Goal: Transaction & Acquisition: Purchase product/service

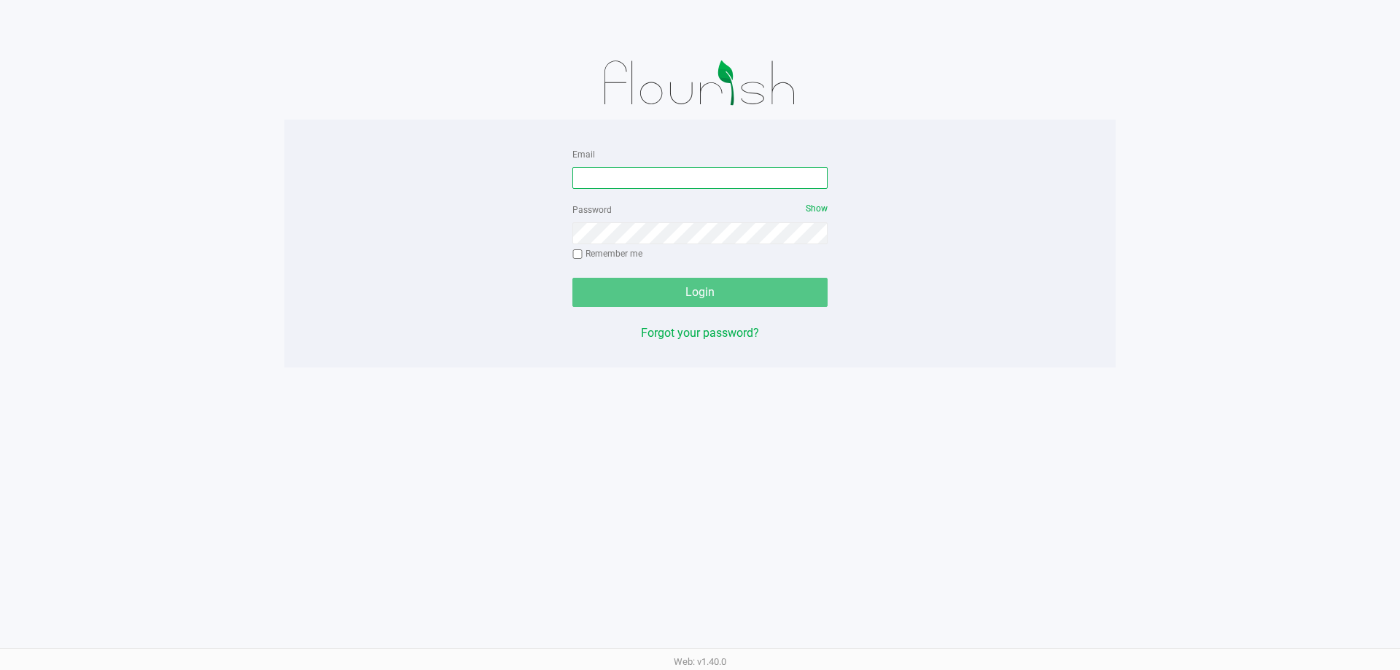
click at [660, 185] on input "Email" at bounding box center [699, 178] width 255 height 22
type input "[EMAIL_ADDRESS][DOMAIN_NAME]"
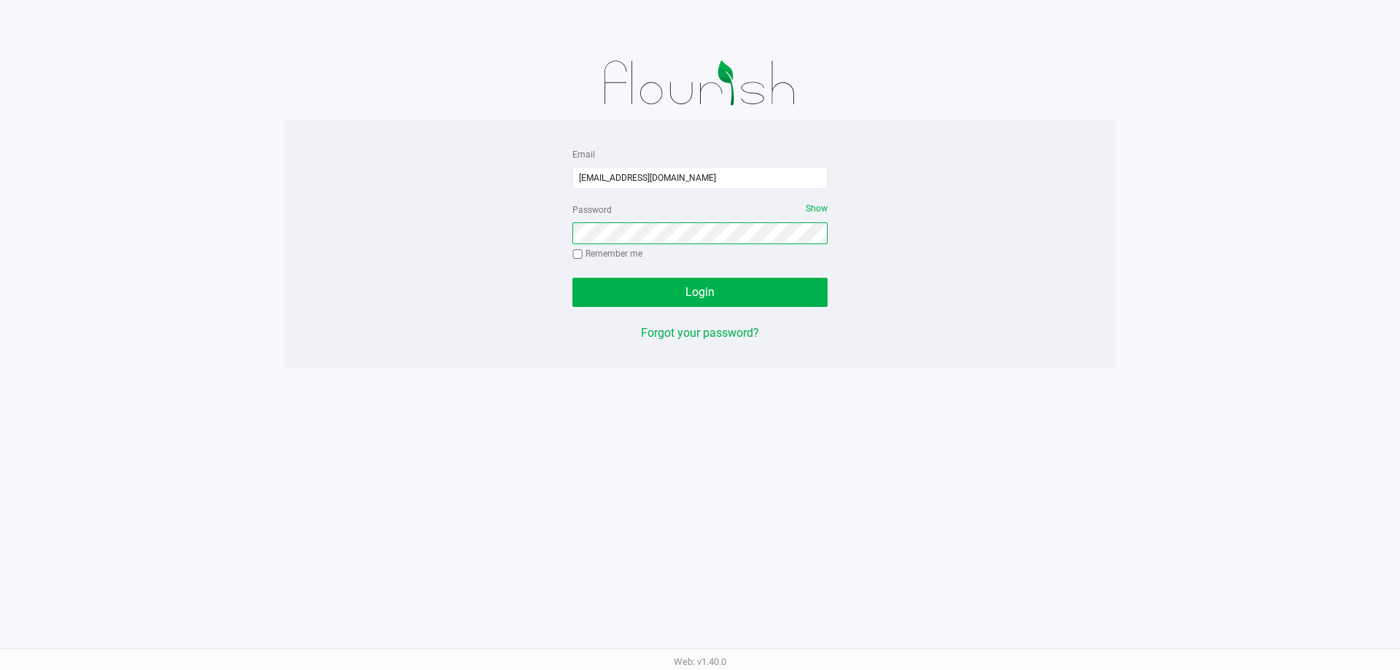
click at [572, 278] on button "Login" at bounding box center [699, 292] width 255 height 29
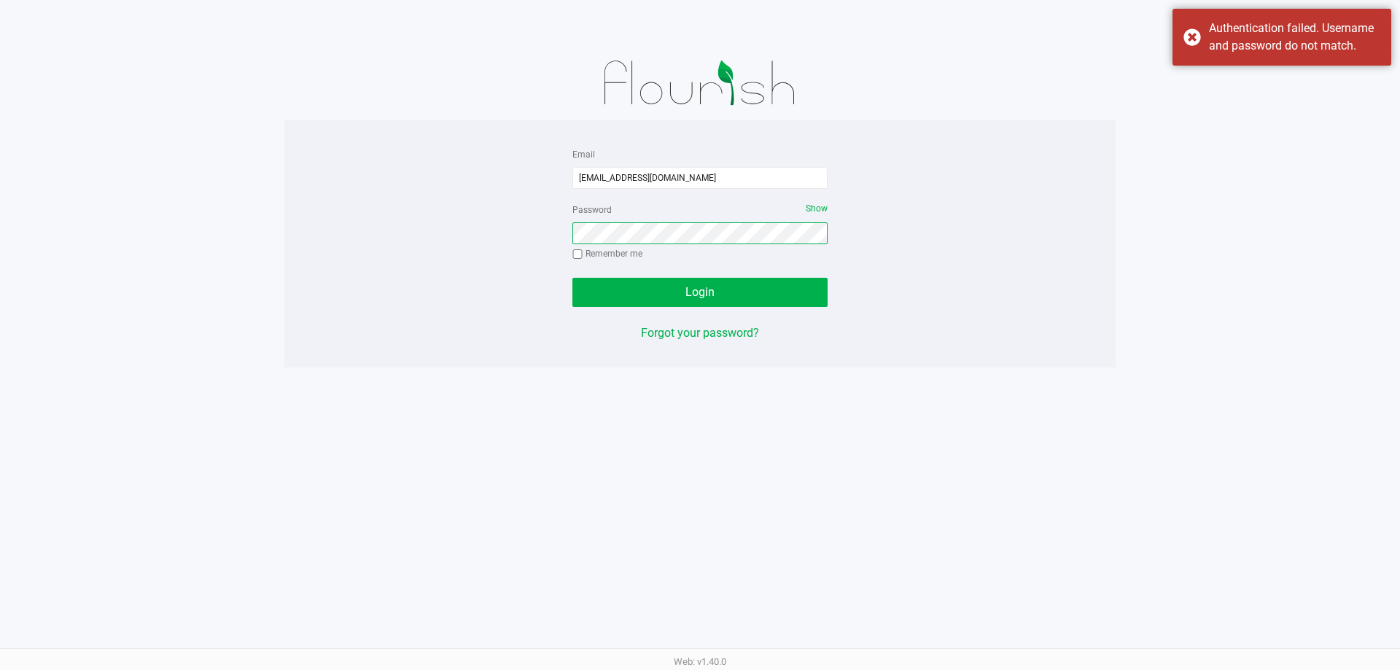
click at [572, 278] on button "Login" at bounding box center [699, 292] width 255 height 29
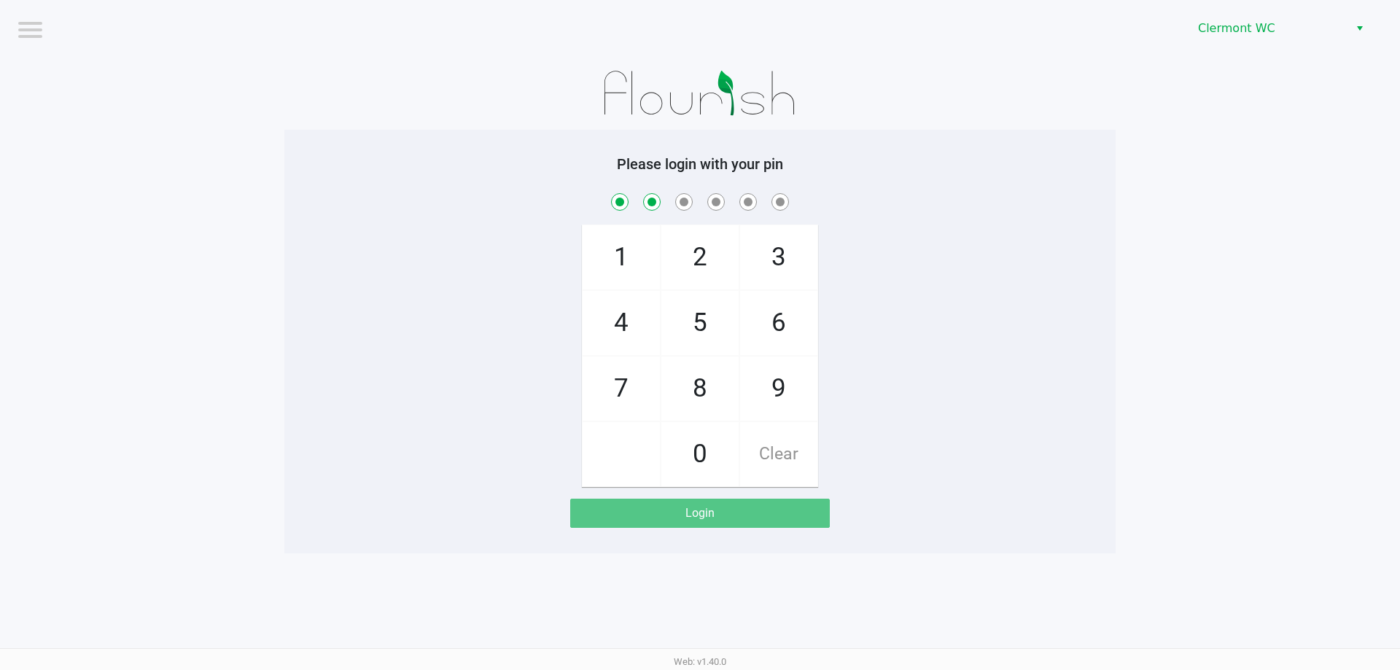
checkbox input "true"
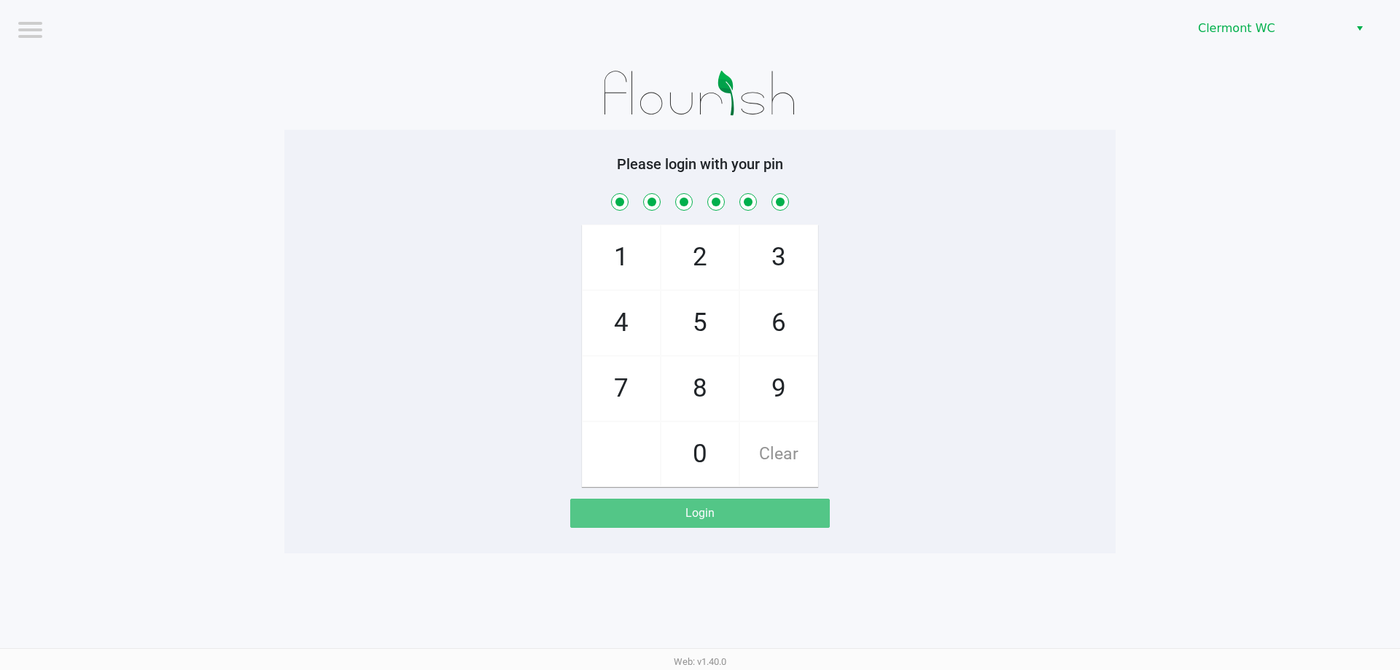
checkbox input "true"
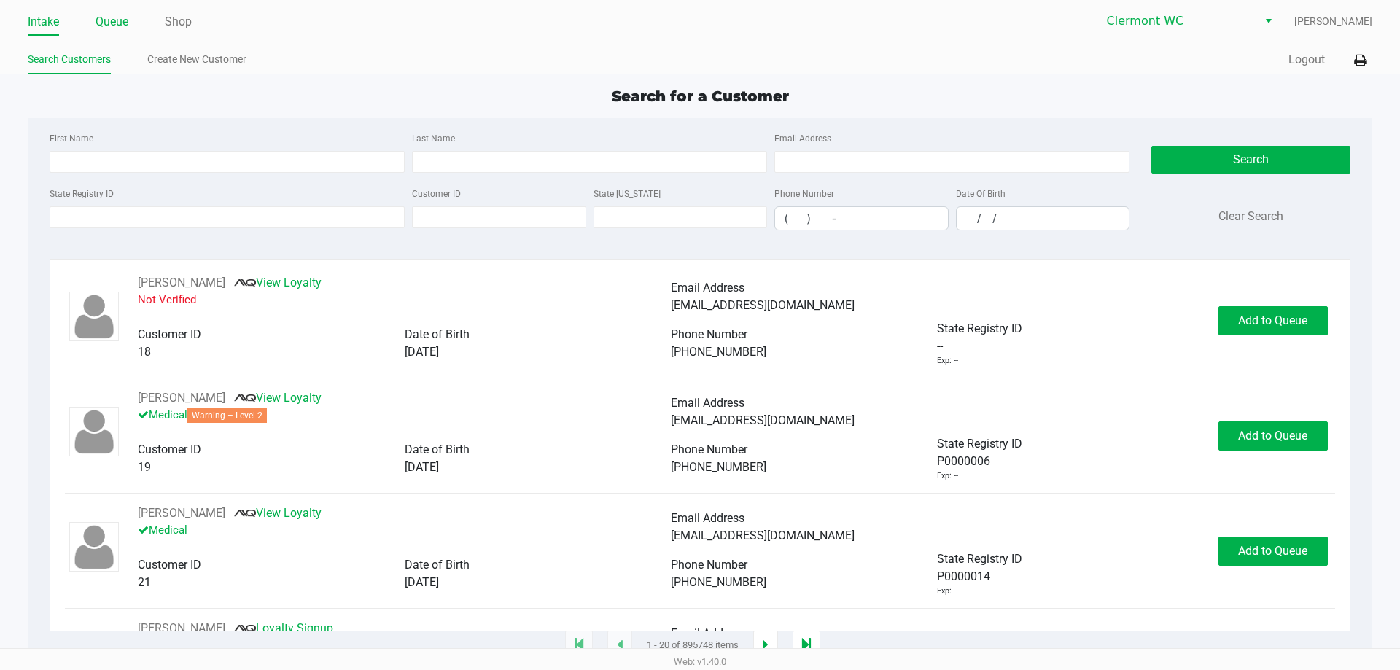
click at [128, 29] on link "Queue" at bounding box center [112, 22] width 33 height 20
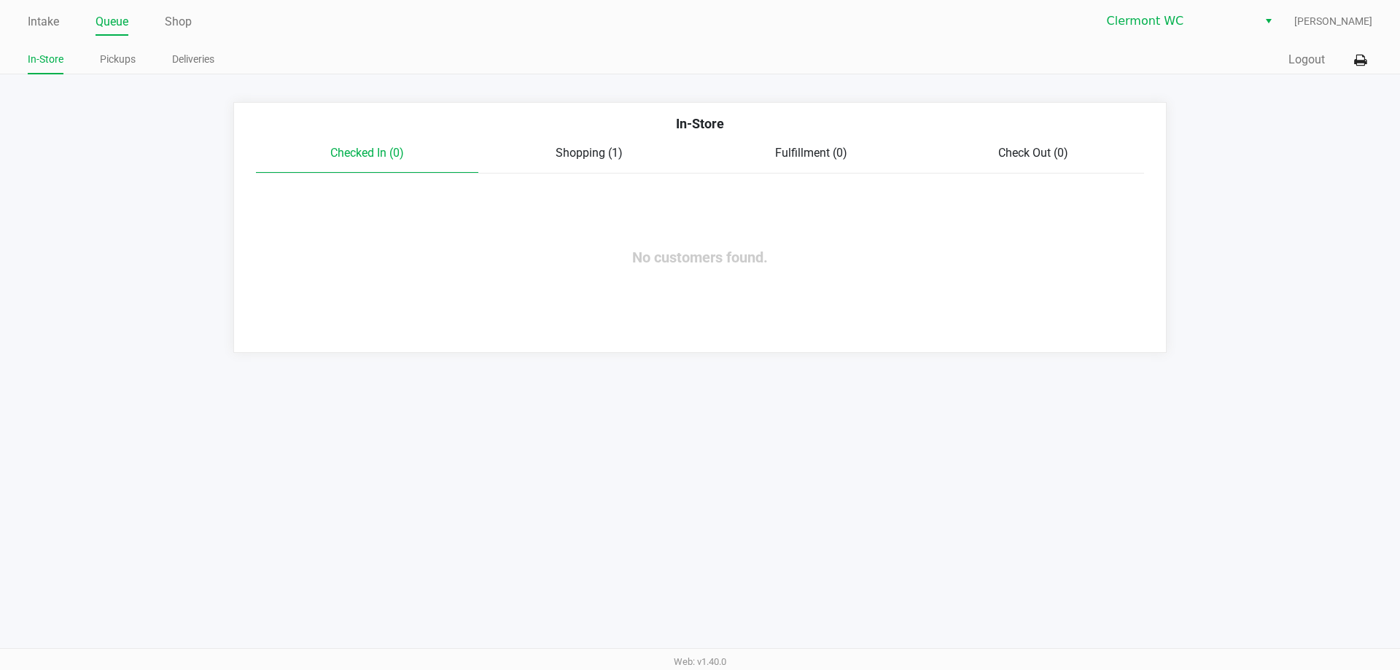
click at [154, 80] on app-point-of-sale "Intake Queue Shop [PERSON_NAME] [PERSON_NAME] In-Store Pickups Deliveries Quick…" at bounding box center [700, 176] width 1400 height 353
click at [109, 59] on link "Pickups" at bounding box center [118, 59] width 36 height 18
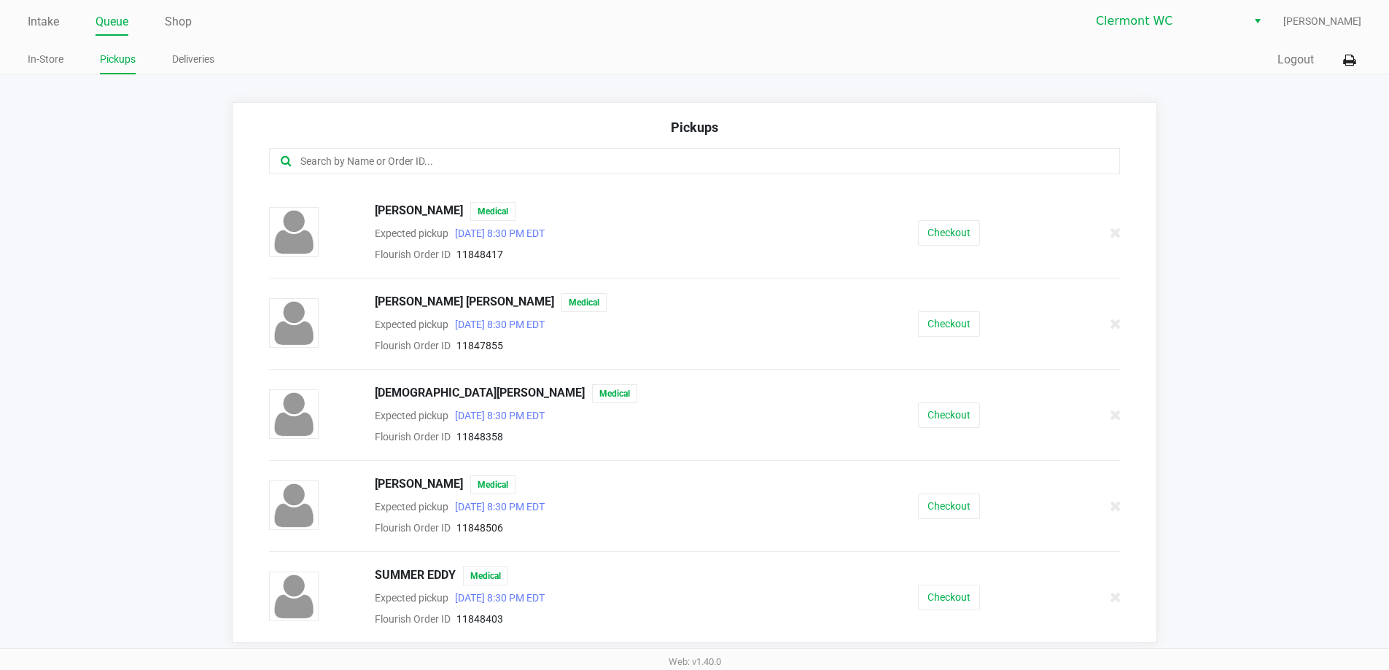
scroll to position [1, 0]
click at [698, 604] on button "Checkout" at bounding box center [949, 596] width 62 height 26
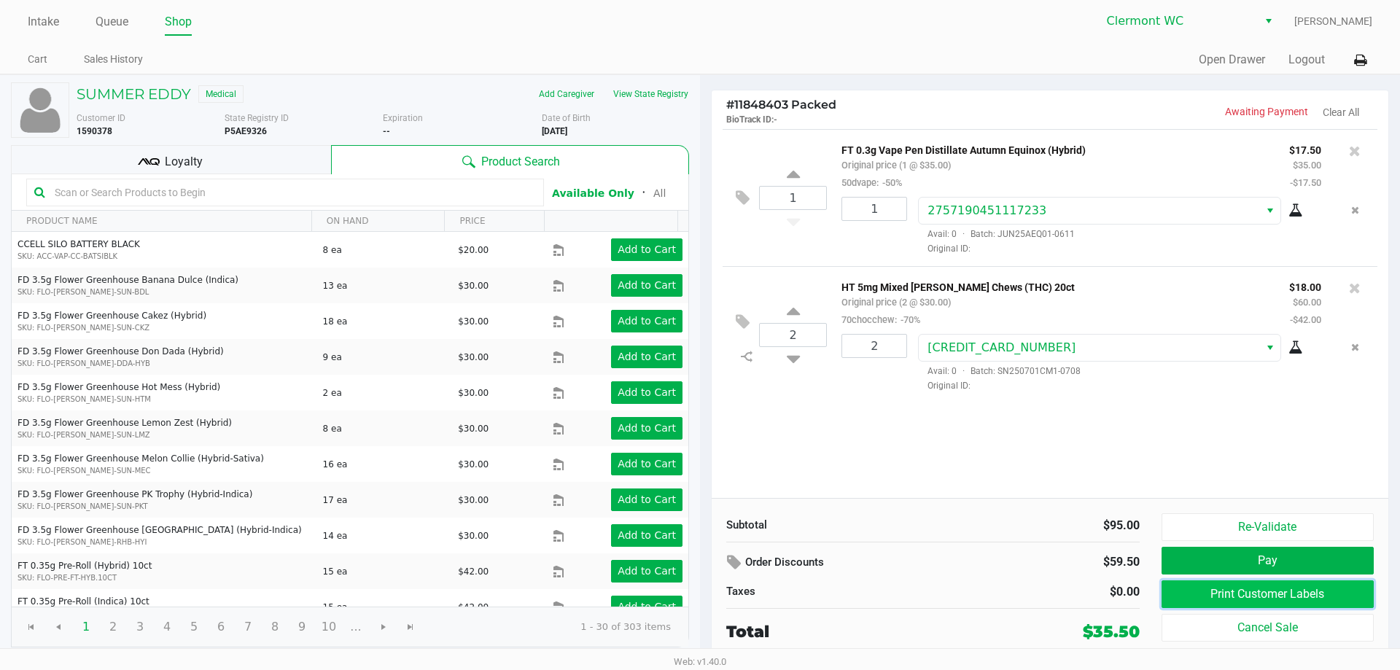
click at [698, 596] on button "Print Customer Labels" at bounding box center [1267, 594] width 212 height 28
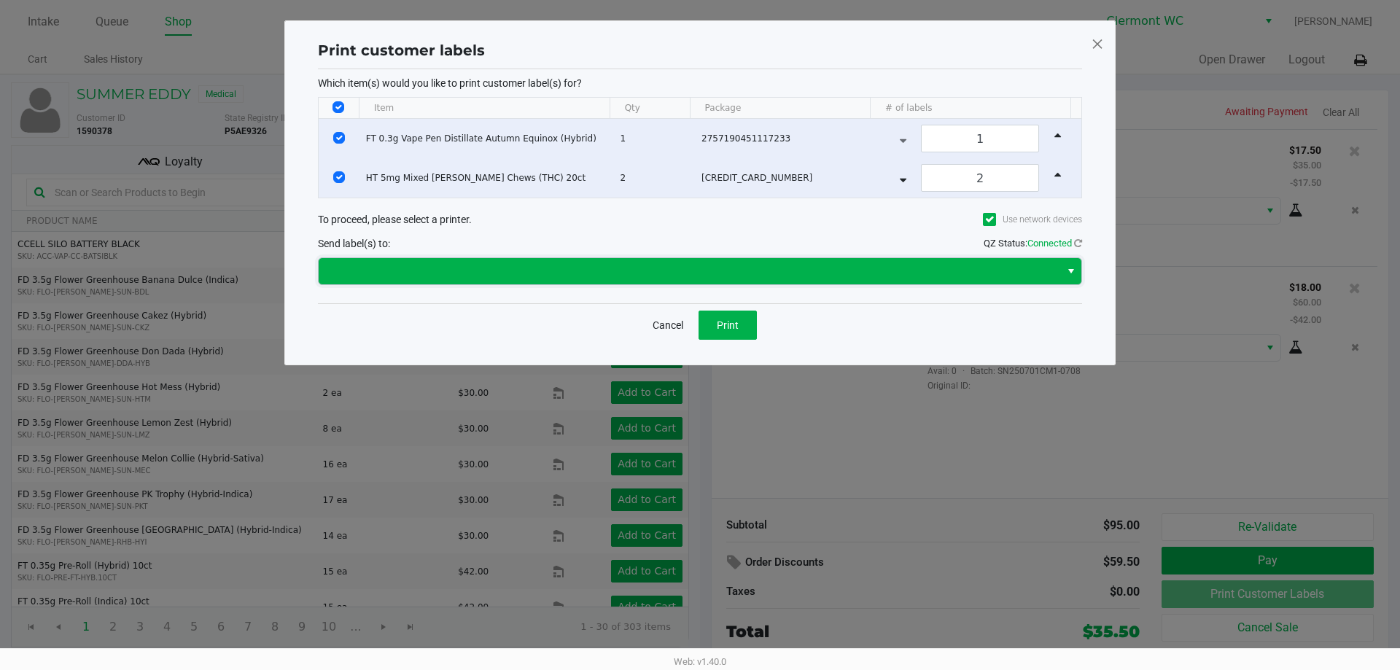
click at [698, 279] on span at bounding box center [689, 271] width 741 height 26
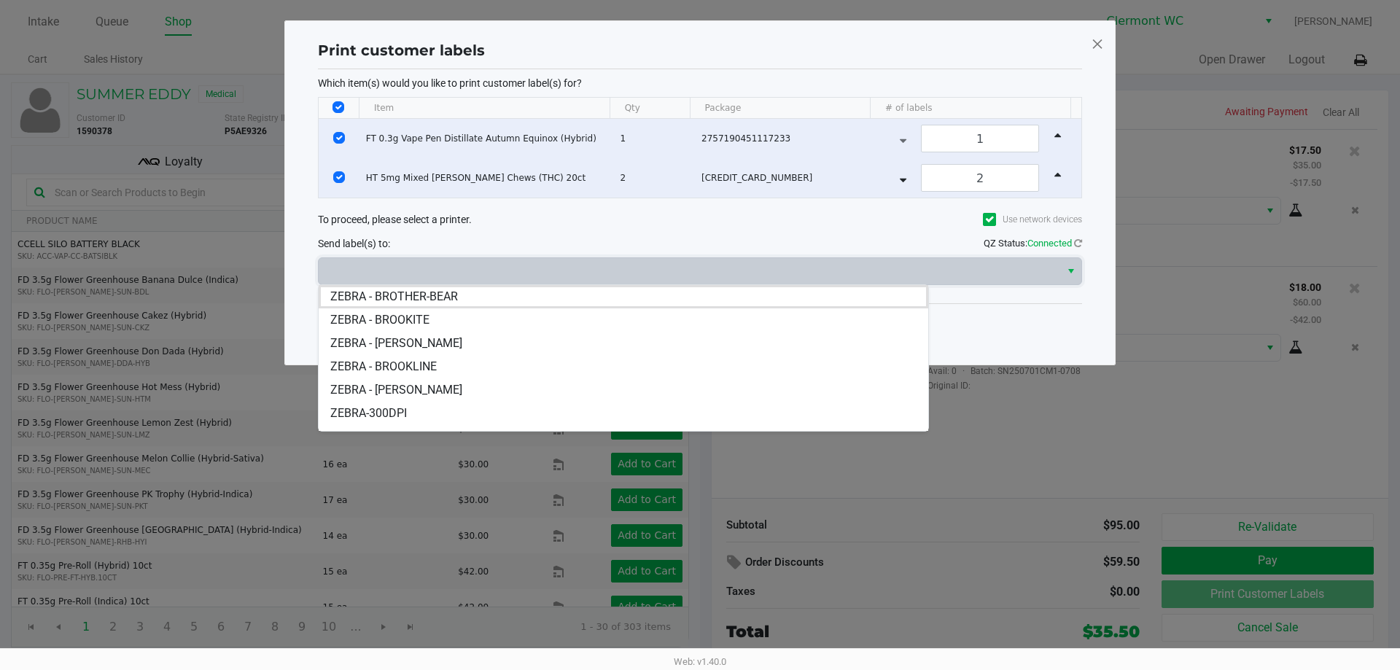
click at [594, 344] on li "ZEBRA - [PERSON_NAME]" at bounding box center [623, 343] width 609 height 23
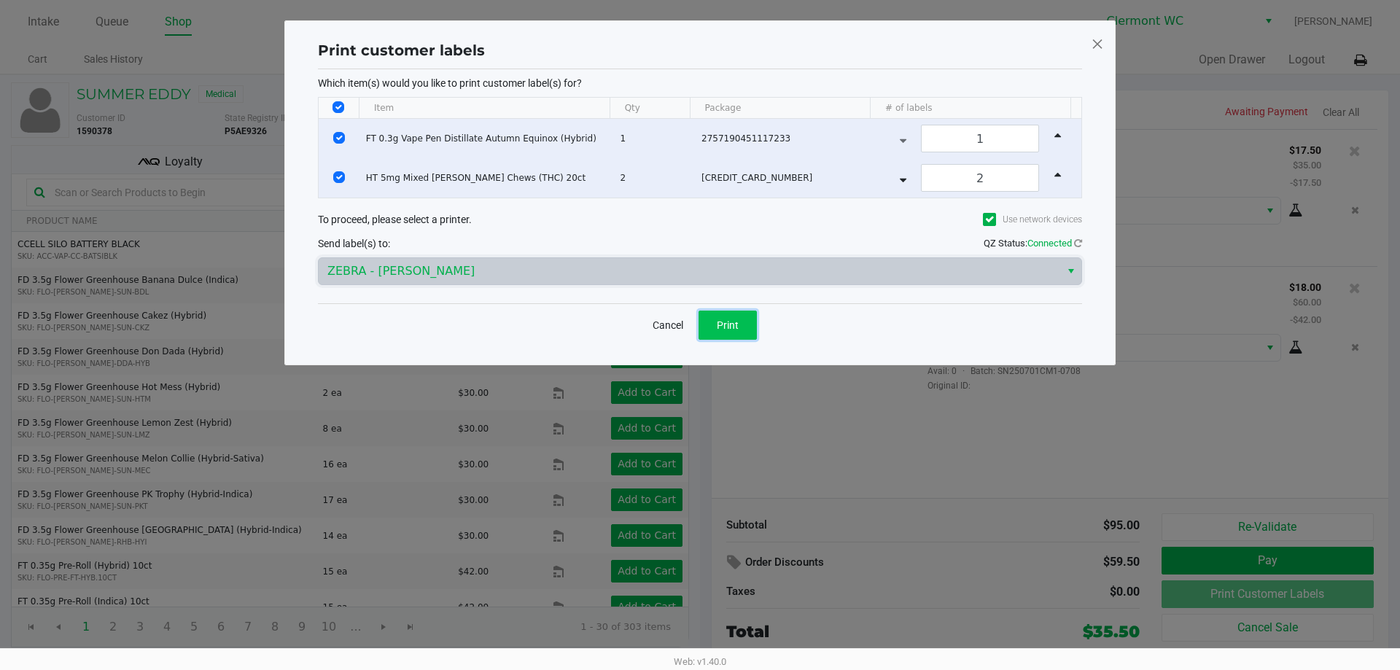
click at [698, 319] on span "Print" at bounding box center [728, 325] width 22 height 12
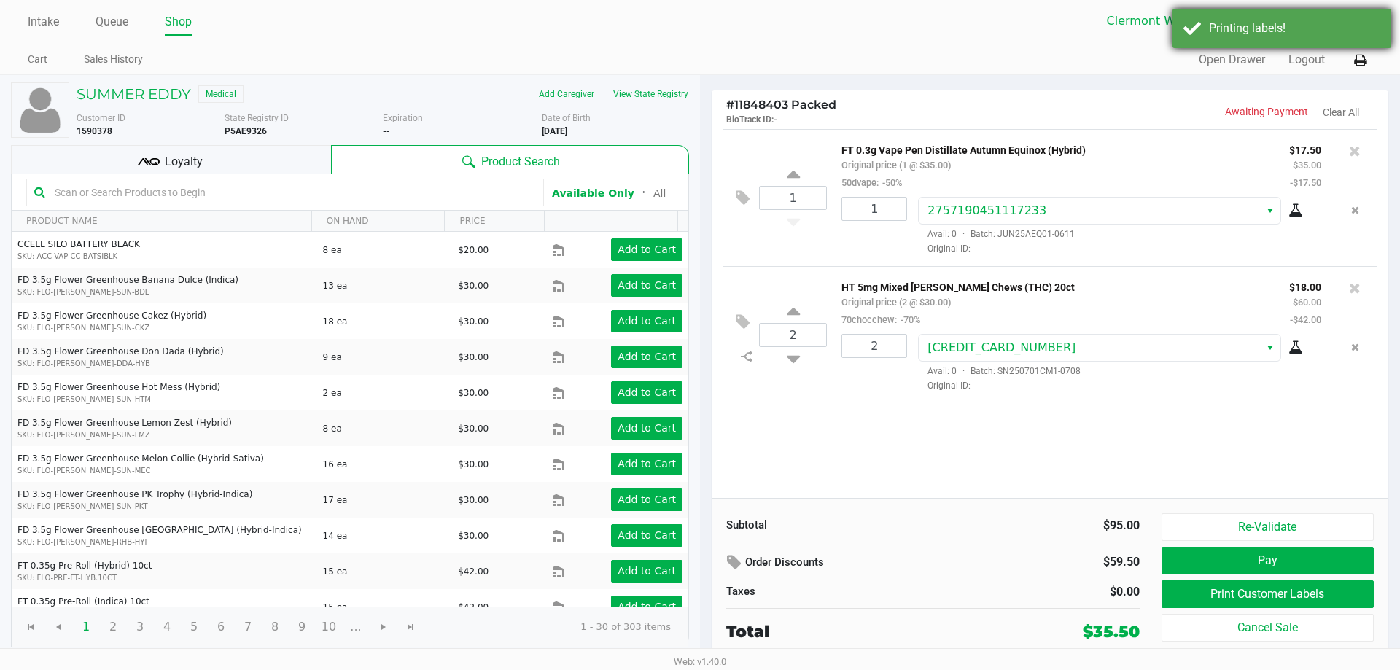
drag, startPoint x: 1248, startPoint y: 23, endPoint x: 1353, endPoint y: 18, distance: 105.1
click at [698, 21] on div "Printing labels!" at bounding box center [1294, 28] width 171 height 17
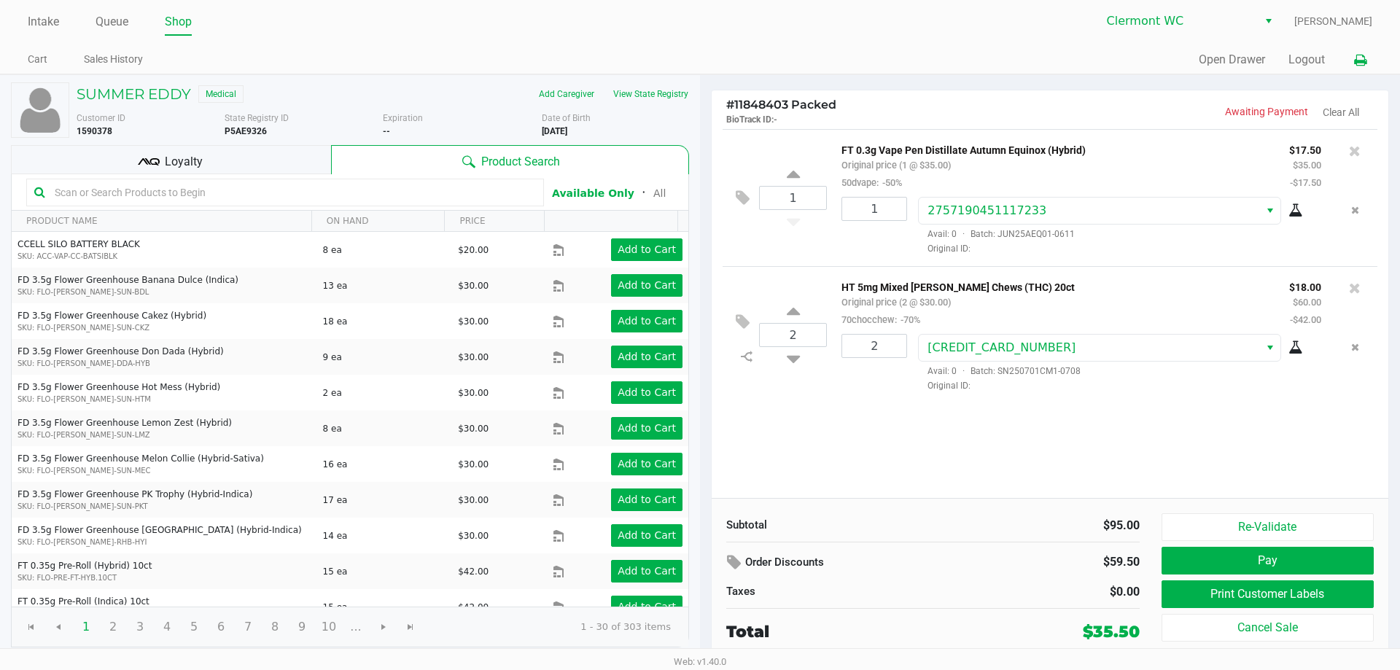
click at [698, 63] on icon at bounding box center [1360, 60] width 12 height 10
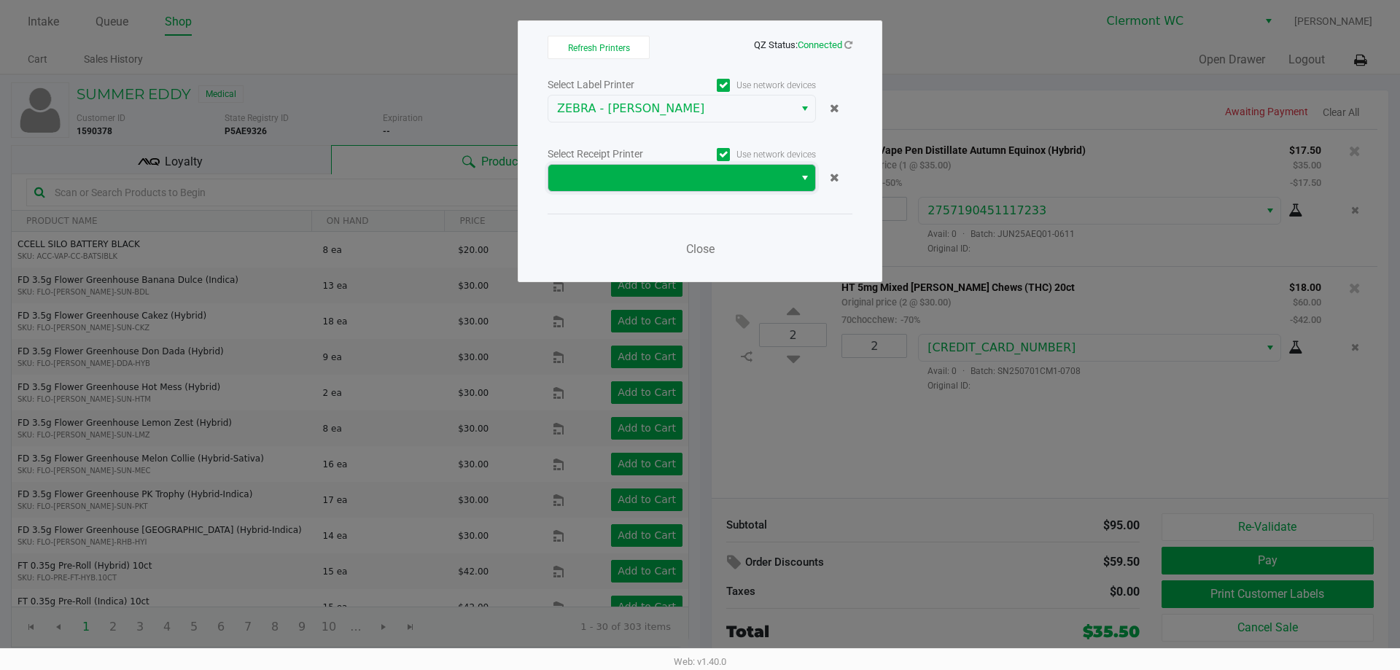
click at [698, 181] on span at bounding box center [671, 177] width 228 height 17
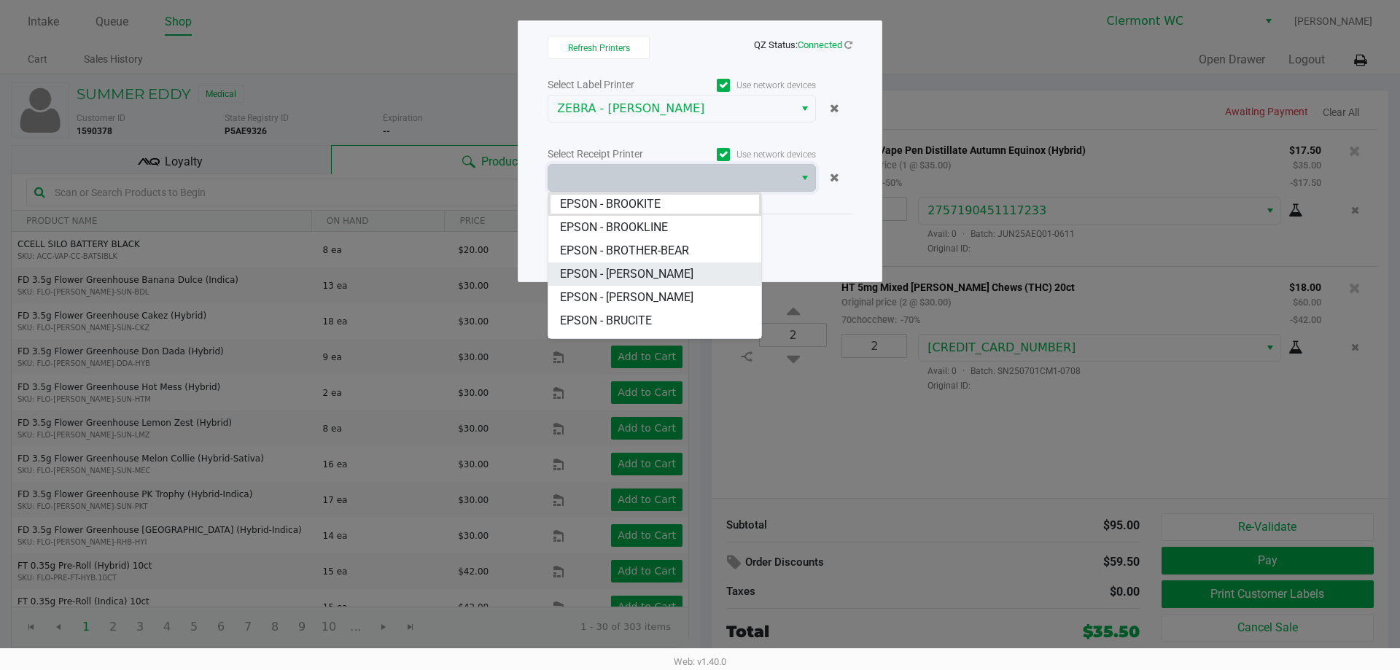
click at [688, 278] on span "EPSON - [PERSON_NAME]" at bounding box center [626, 273] width 133 height 17
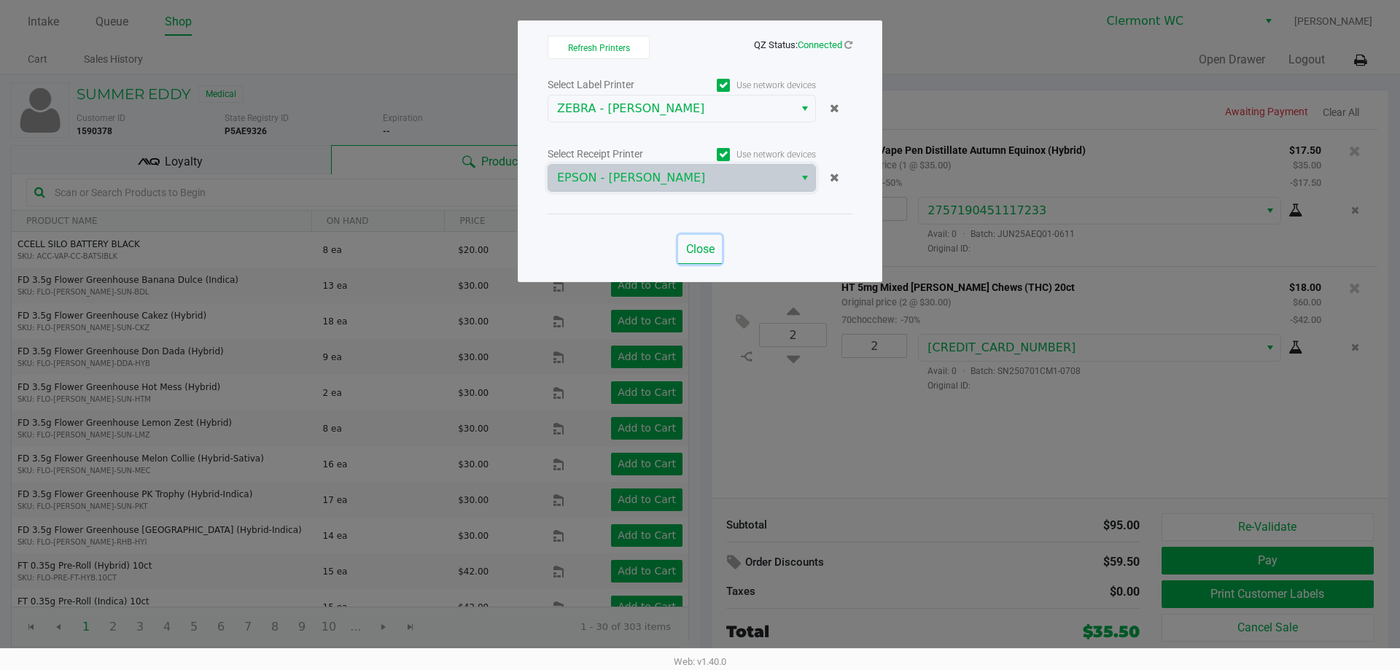
click at [698, 249] on span "Close" at bounding box center [700, 249] width 28 height 14
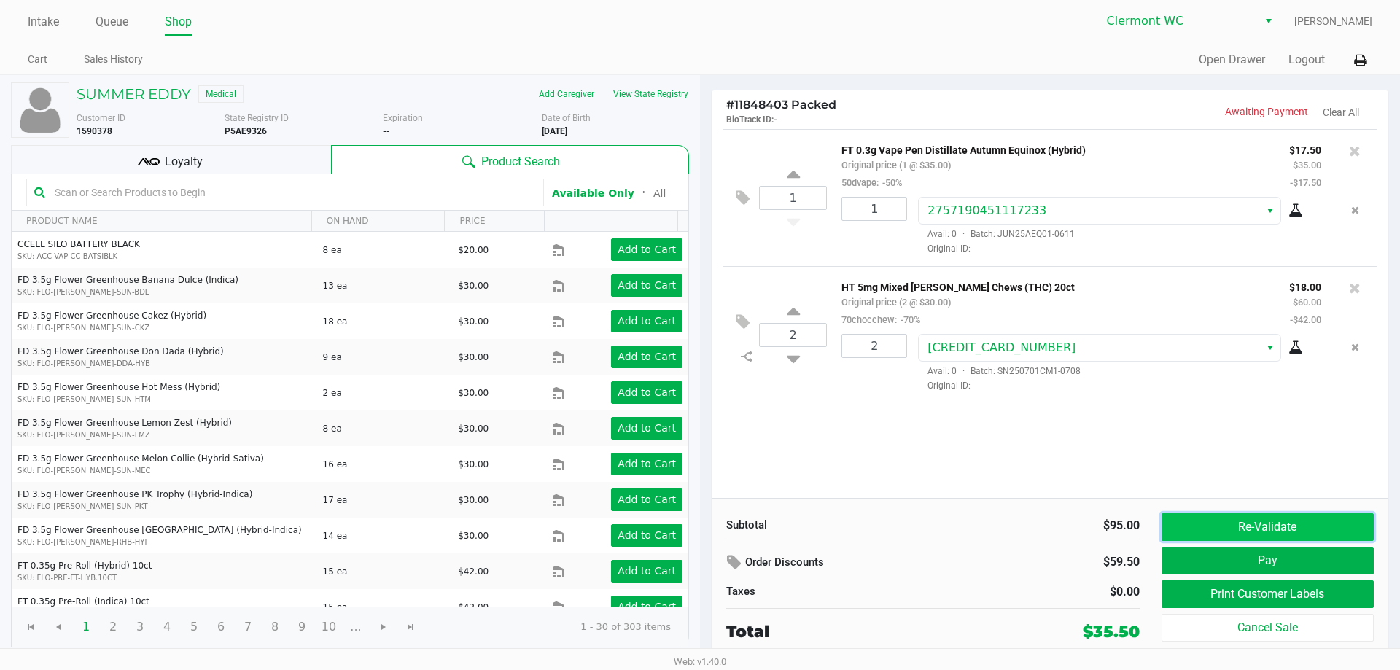
click at [698, 537] on button "Re-Validate" at bounding box center [1267, 527] width 212 height 28
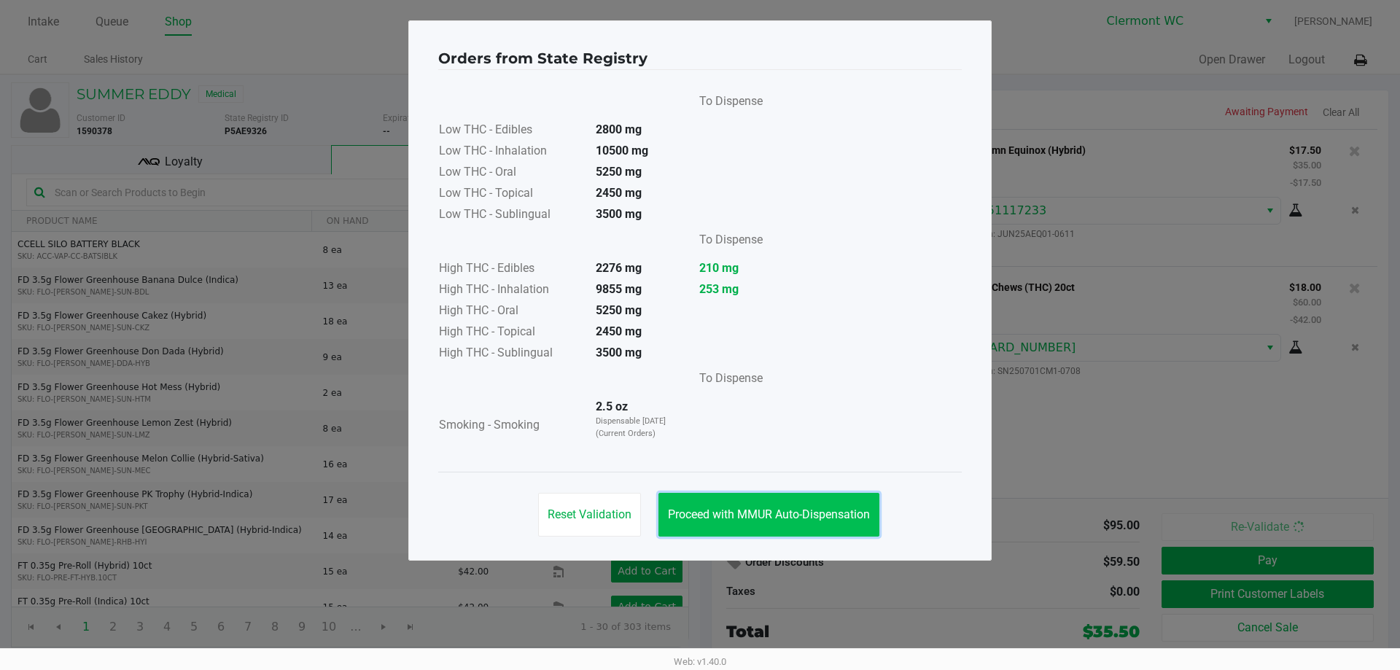
click at [698, 511] on span "Proceed with MMUR Auto-Dispensation" at bounding box center [769, 514] width 202 height 14
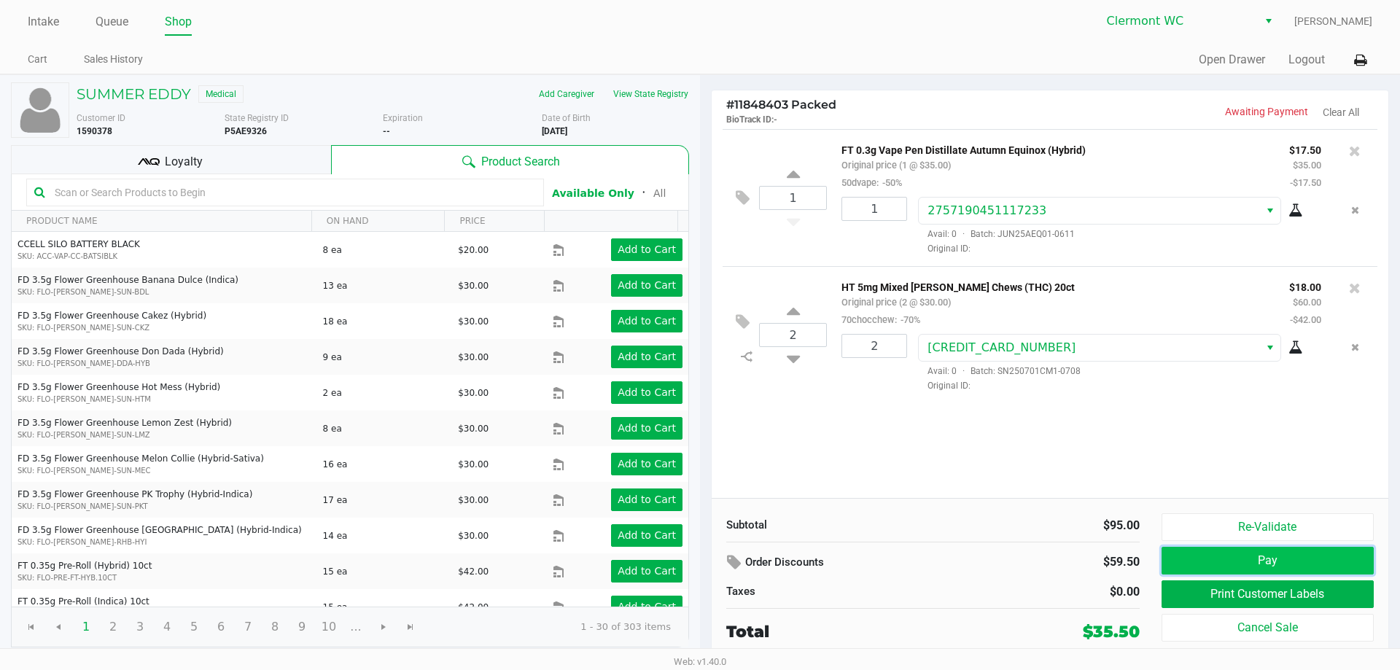
click at [698, 555] on button "Pay" at bounding box center [1267, 561] width 212 height 28
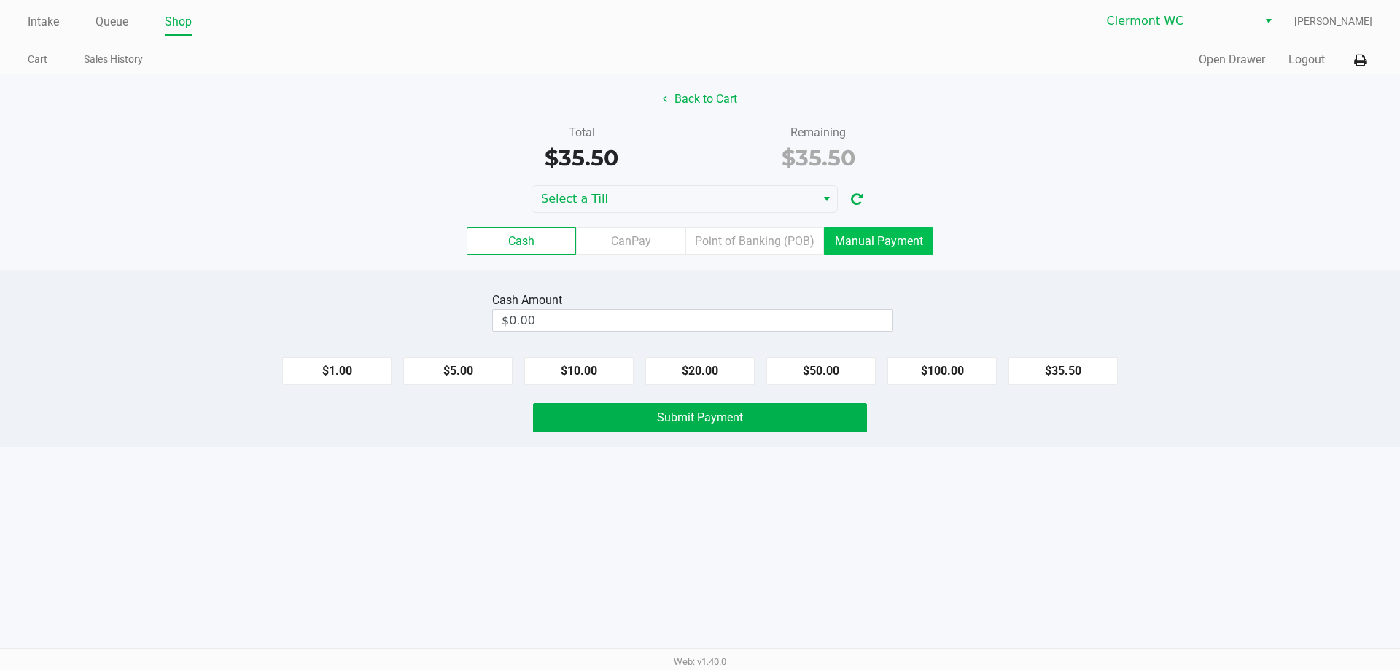
click at [698, 238] on label "Manual Payment" at bounding box center [878, 241] width 109 height 28
click at [0, 0] on 8 "Manual Payment" at bounding box center [0, 0] width 0 height 0
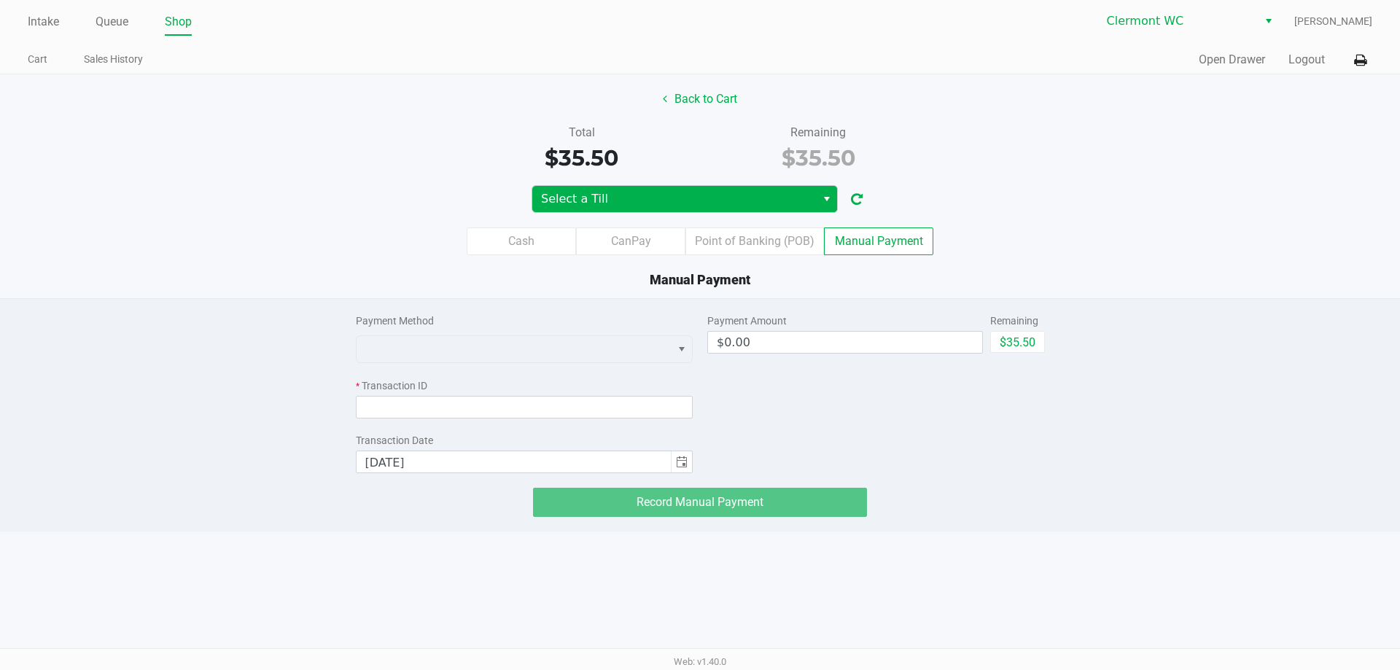
click at [698, 201] on button "Select" at bounding box center [826, 199] width 21 height 26
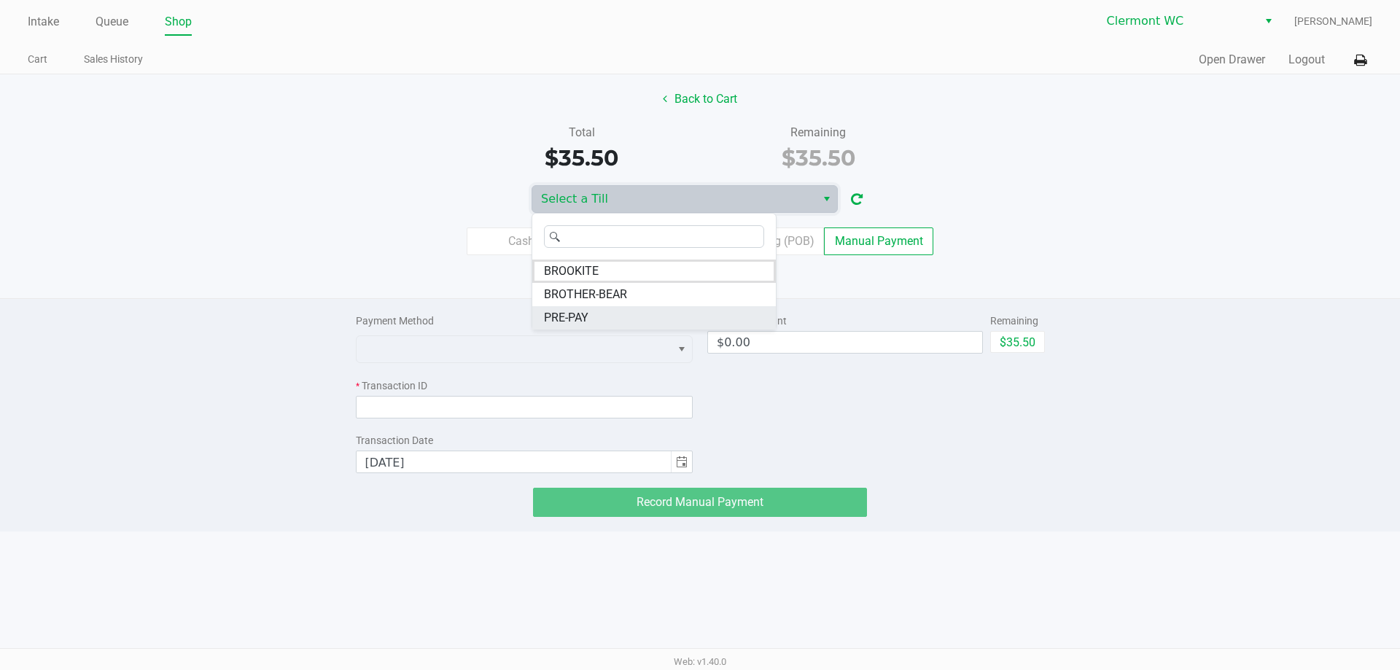
click at [674, 308] on li "PRE-PAY" at bounding box center [653, 317] width 243 height 23
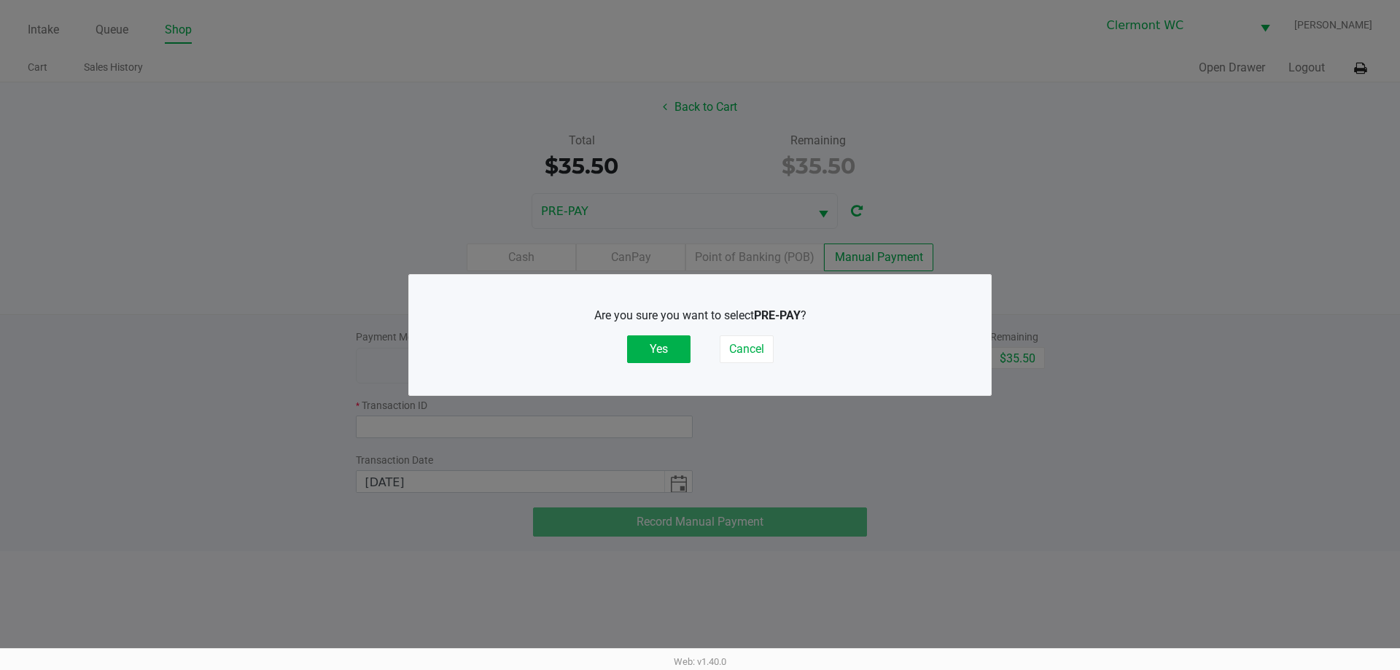
drag, startPoint x: 669, startPoint y: 346, endPoint x: 927, endPoint y: 357, distance: 259.0
click at [687, 346] on button "Yes" at bounding box center [658, 349] width 63 height 28
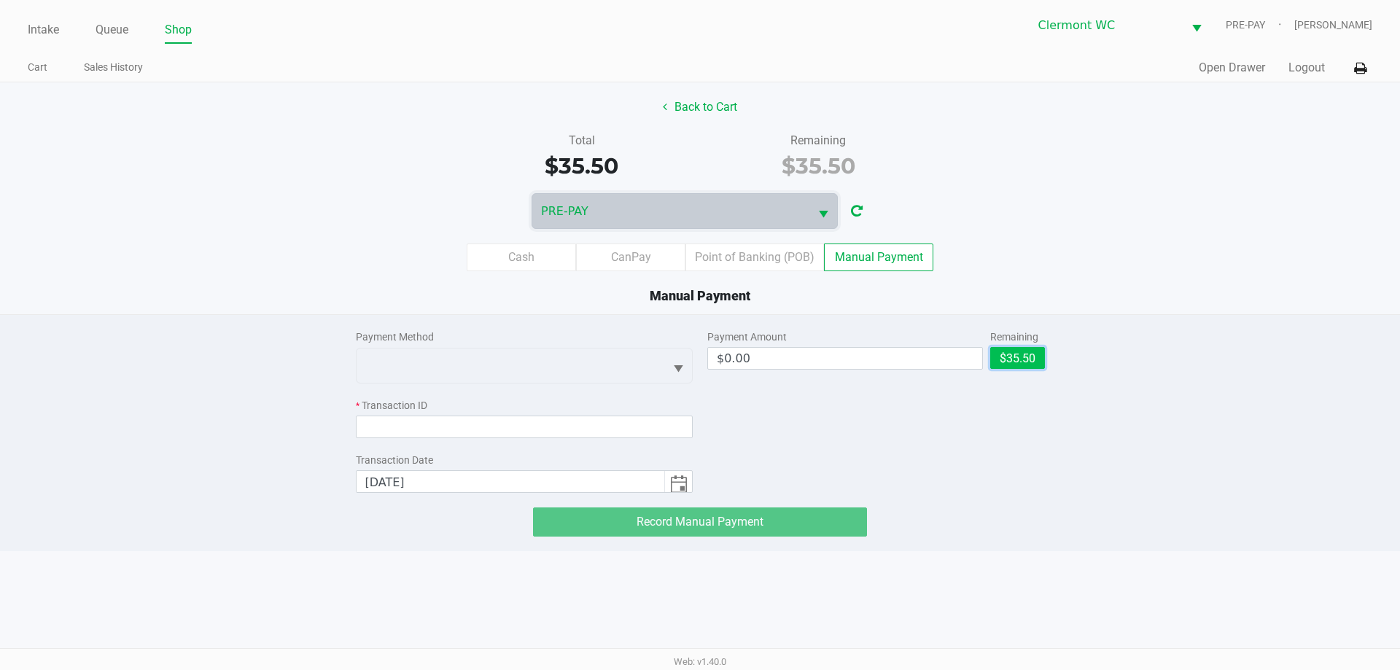
click at [698, 360] on button "$35.50" at bounding box center [1017, 358] width 55 height 22
type input "$35.50"
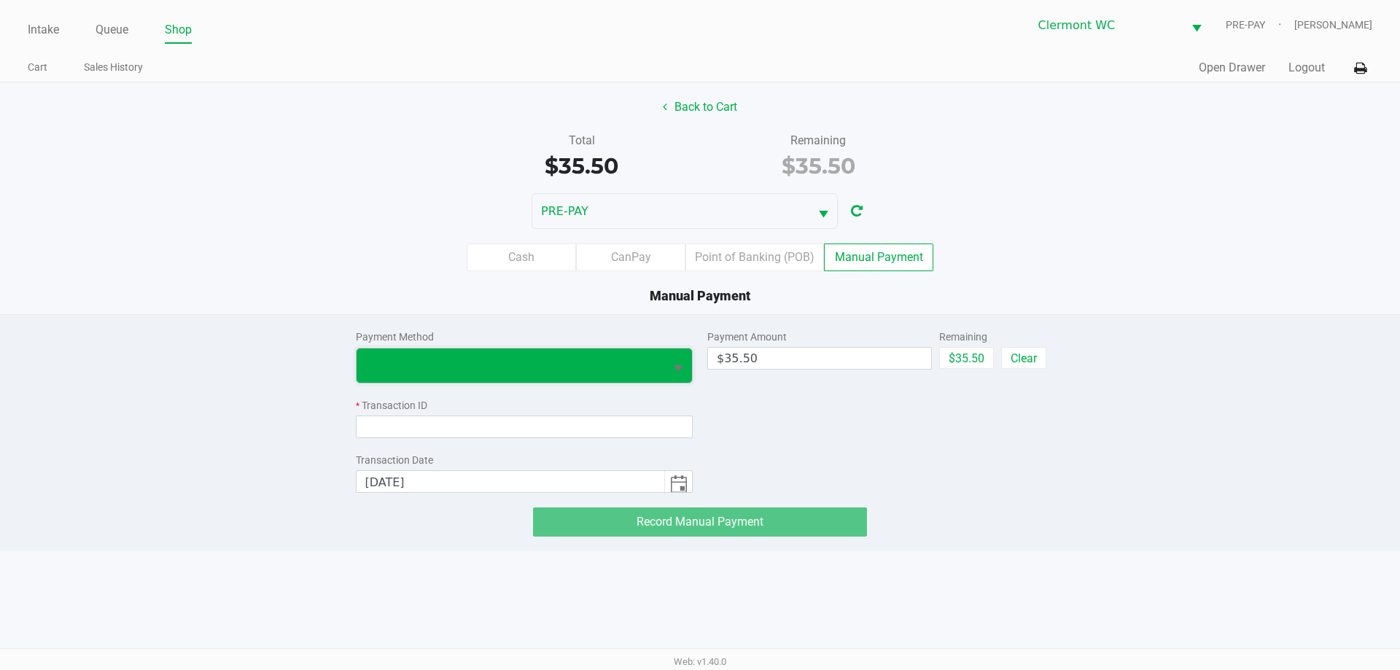
click at [637, 365] on span at bounding box center [510, 365] width 291 height 17
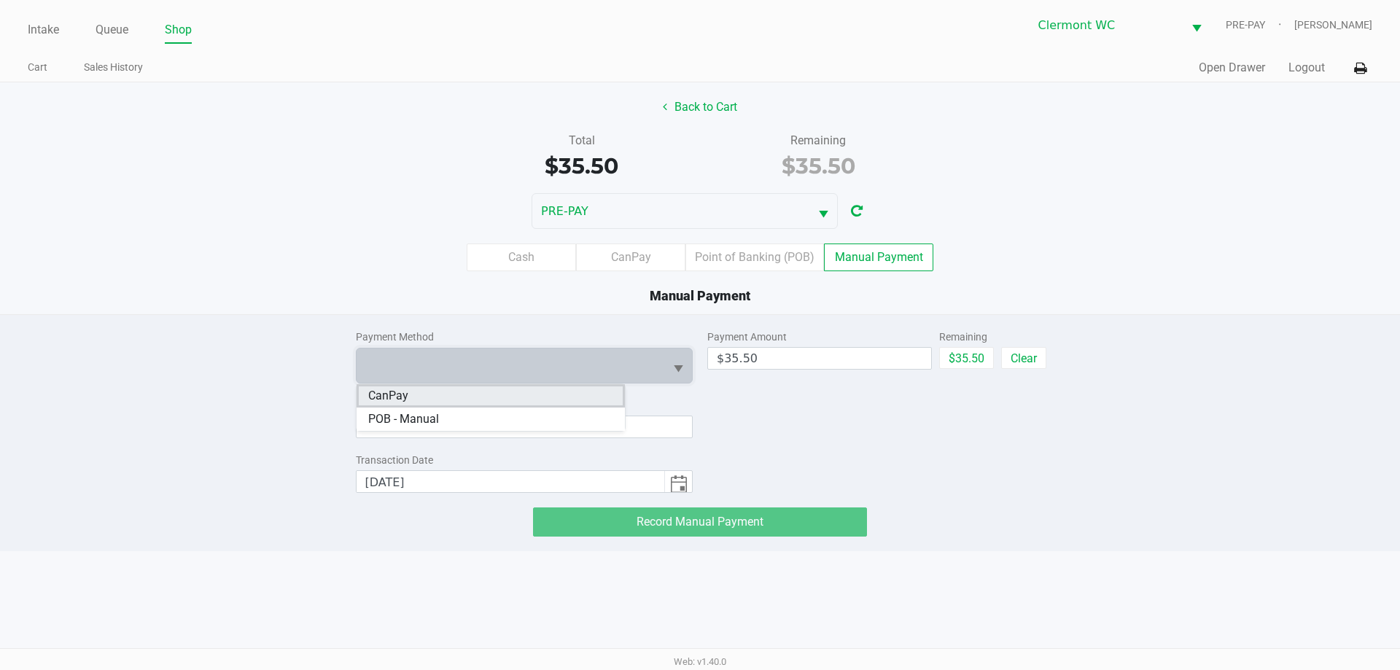
click at [601, 394] on li "CanPay" at bounding box center [491, 395] width 268 height 23
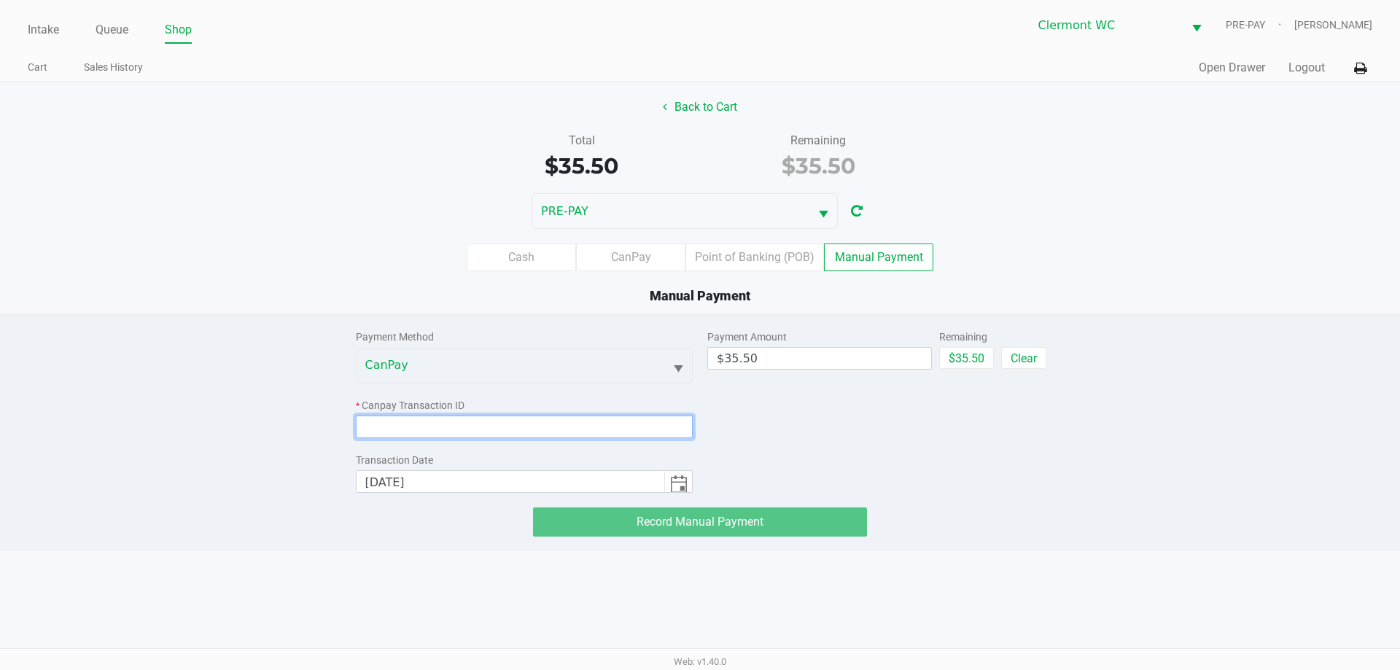
click at [519, 426] on input at bounding box center [525, 427] width 338 height 23
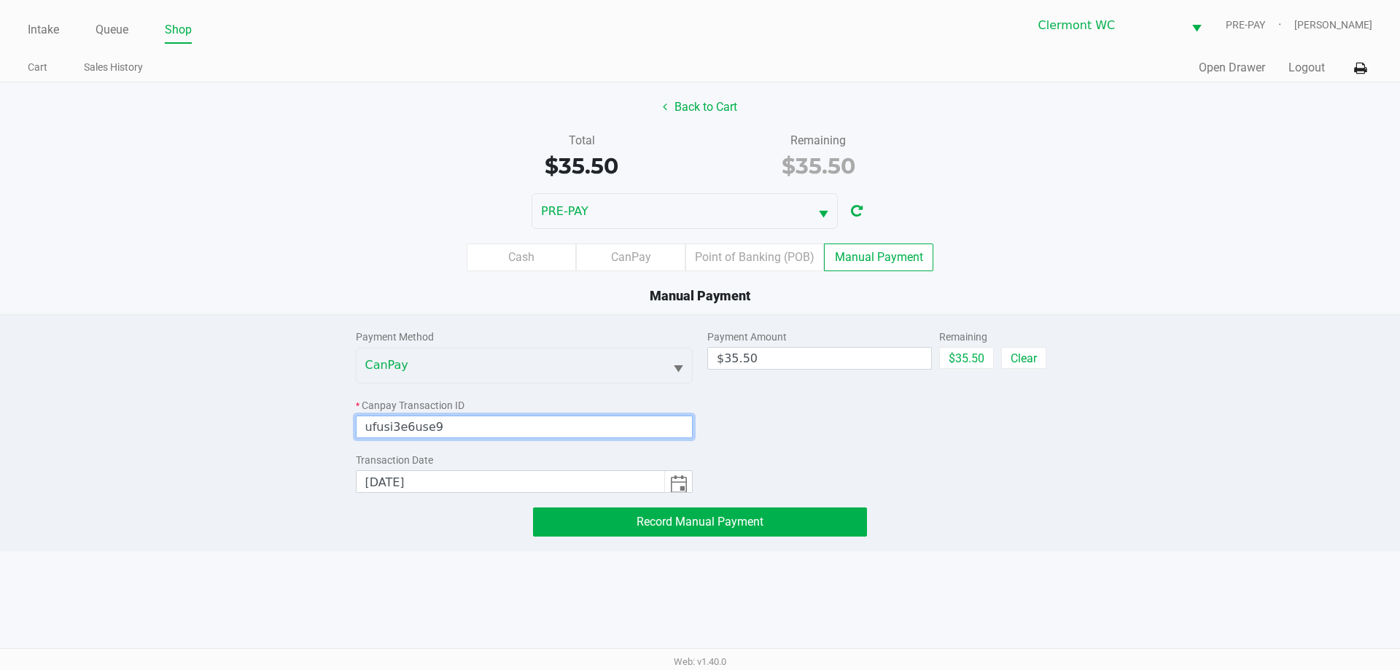
type input "ufusi3e6use9"
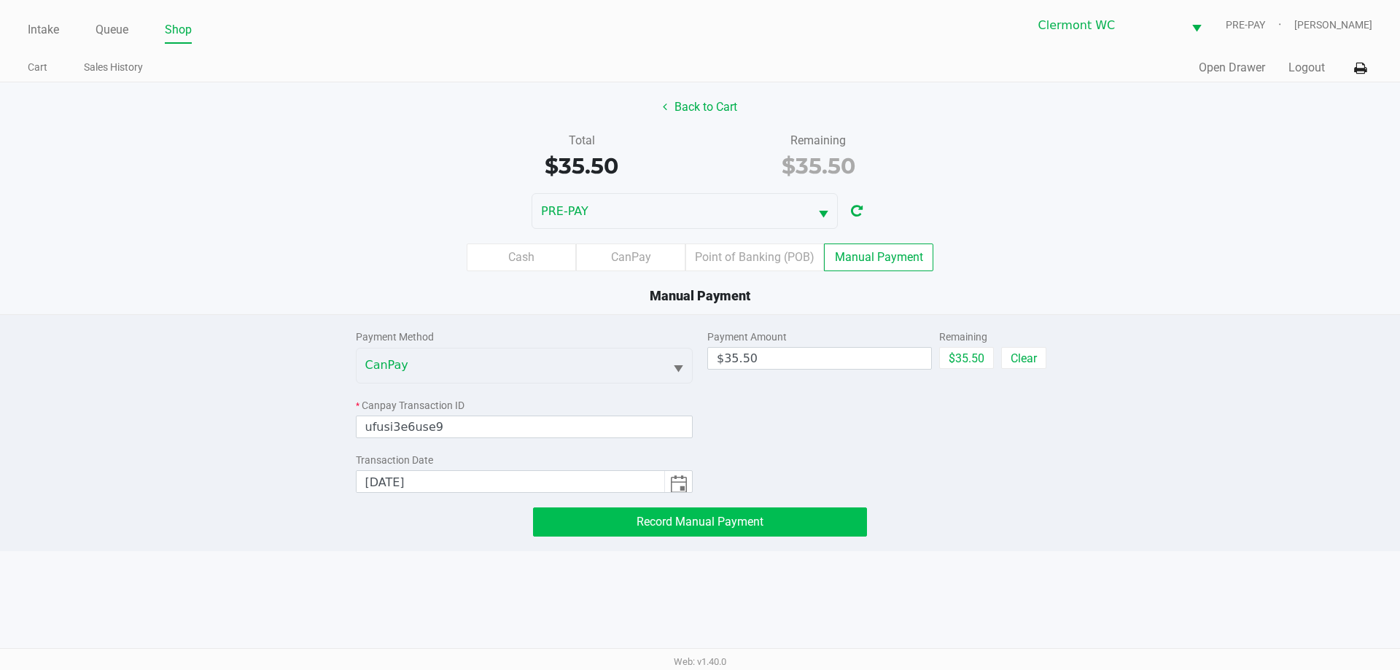
click at [698, 518] on button "Record Manual Payment" at bounding box center [700, 521] width 334 height 29
